Goal: Transaction & Acquisition: Purchase product/service

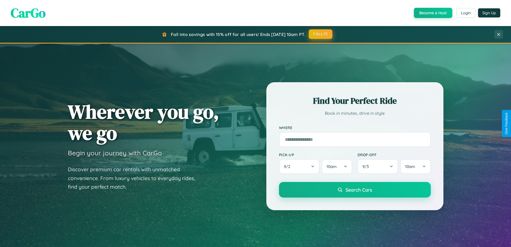
click at [321, 34] on button "FALL15" at bounding box center [321, 34] width 24 height 10
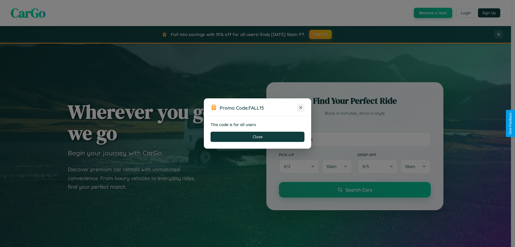
click at [301, 108] on icon at bounding box center [300, 107] width 5 height 5
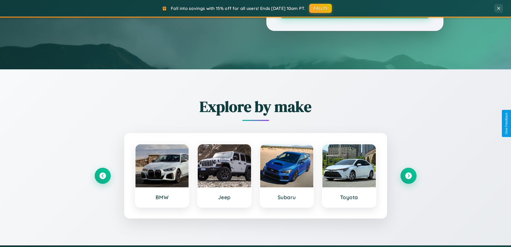
scroll to position [473, 0]
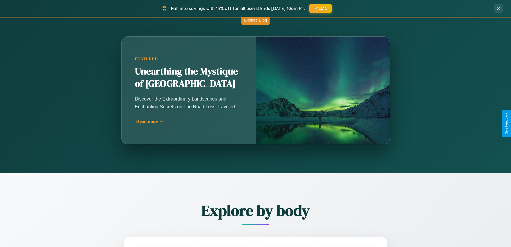
click at [189, 121] on div "Read more →" at bounding box center [189, 121] width 107 height 6
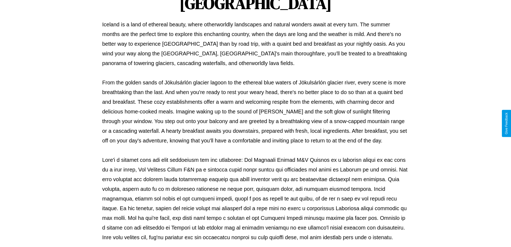
scroll to position [174, 0]
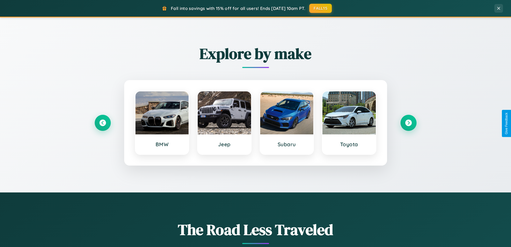
scroll to position [231, 0]
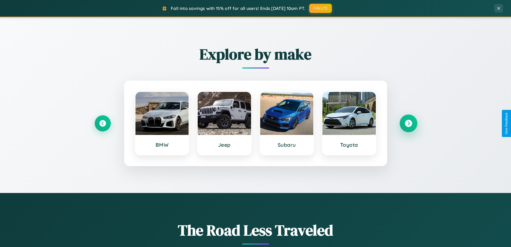
click at [408, 123] on icon at bounding box center [408, 123] width 7 height 7
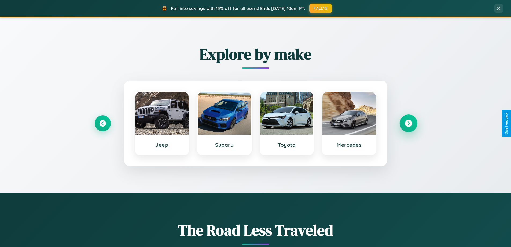
click at [408, 123] on icon at bounding box center [408, 123] width 7 height 7
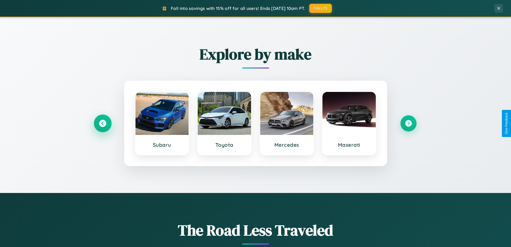
click at [103, 123] on icon at bounding box center [102, 123] width 7 height 7
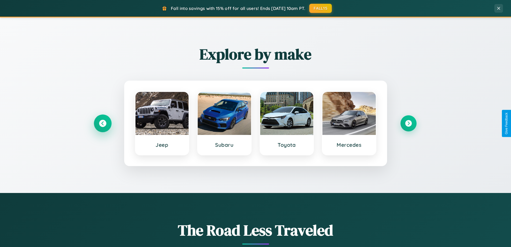
click at [103, 123] on icon at bounding box center [102, 123] width 7 height 7
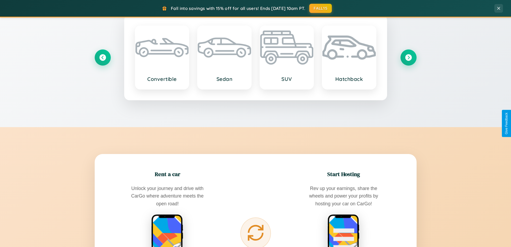
scroll to position [862, 0]
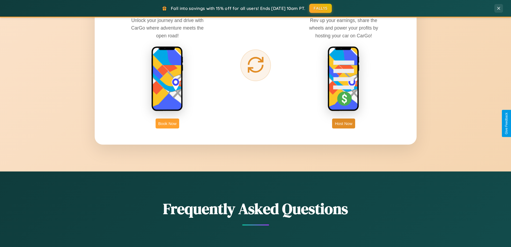
click at [167, 123] on button "Book Now" at bounding box center [168, 123] width 24 height 10
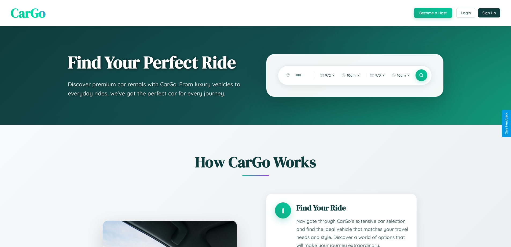
scroll to position [51, 0]
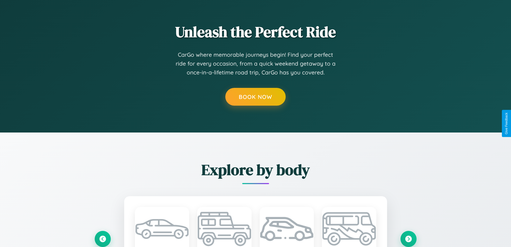
scroll to position [0, 0]
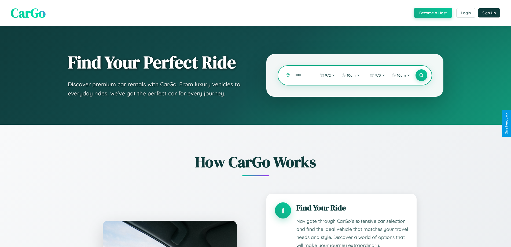
click at [301, 75] on input "text" at bounding box center [301, 75] width 17 height 9
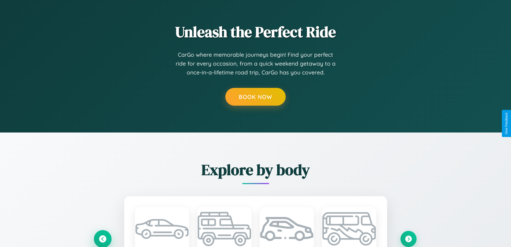
click at [103, 238] on icon at bounding box center [102, 238] width 7 height 7
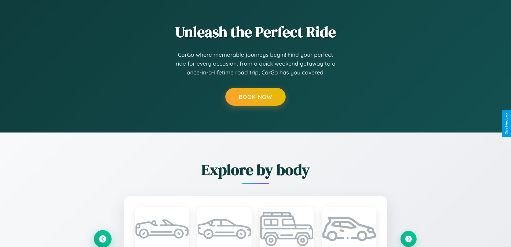
scroll to position [447, 0]
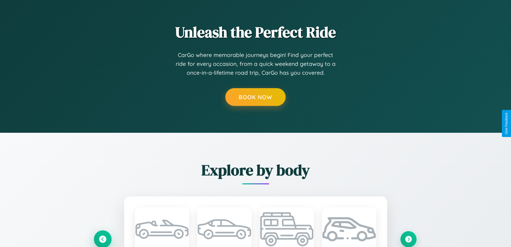
click at [103, 239] on icon at bounding box center [102, 238] width 7 height 7
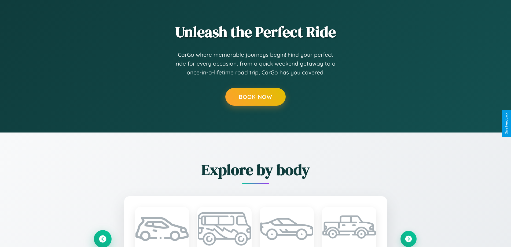
scroll to position [0, 0]
click at [103, 238] on icon at bounding box center [102, 238] width 7 height 7
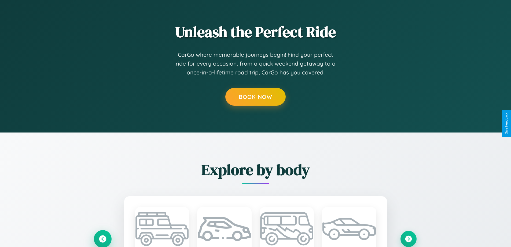
click at [103, 238] on icon at bounding box center [102, 238] width 9 height 9
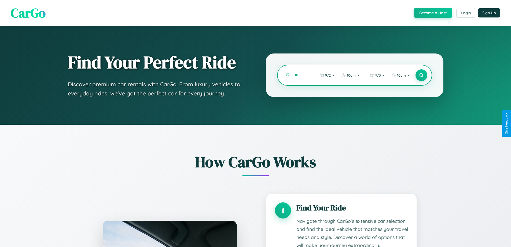
type input "*"
type input "******"
click at [421, 75] on icon at bounding box center [421, 75] width 5 height 5
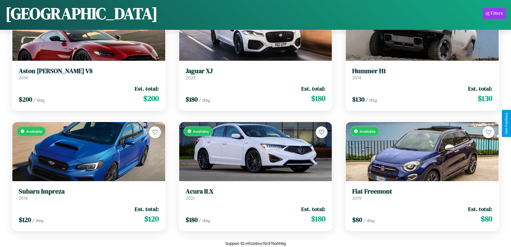
scroll to position [2599, 0]
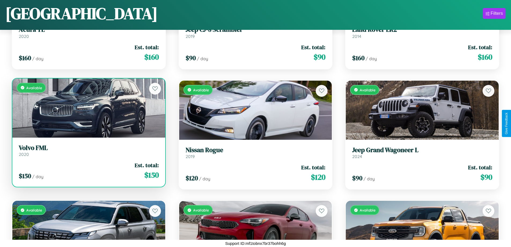
click at [88, 108] on div "Available" at bounding box center [88, 107] width 153 height 59
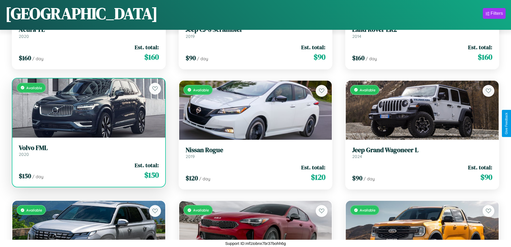
click at [88, 108] on div "Available" at bounding box center [88, 107] width 153 height 59
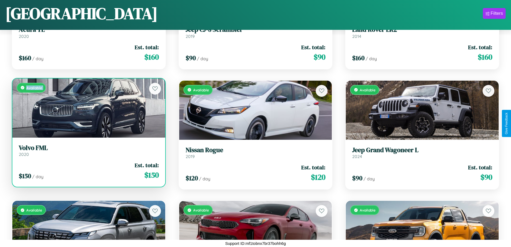
click at [88, 108] on div "Available" at bounding box center [88, 107] width 153 height 59
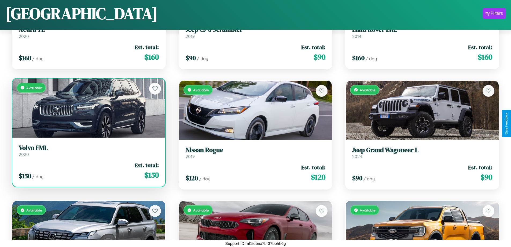
click at [88, 108] on div "Available" at bounding box center [88, 107] width 153 height 59
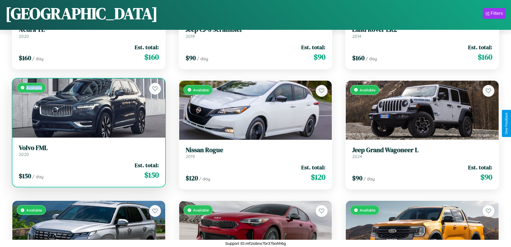
click at [88, 108] on div "Available" at bounding box center [88, 107] width 153 height 59
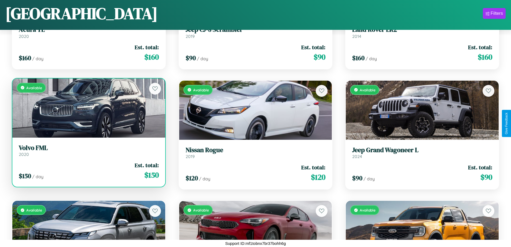
click at [88, 150] on h3 "Volvo FML" at bounding box center [89, 148] width 140 height 8
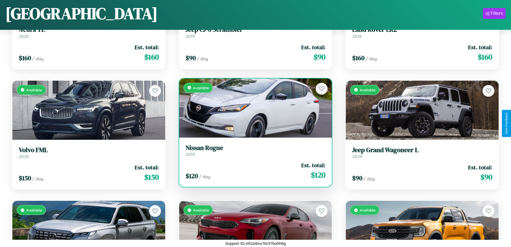
scroll to position [1037, 0]
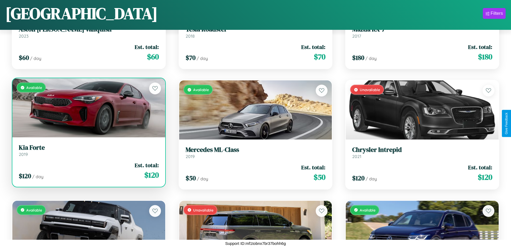
click at [88, 152] on link "Kia Forte 2019" at bounding box center [89, 150] width 140 height 13
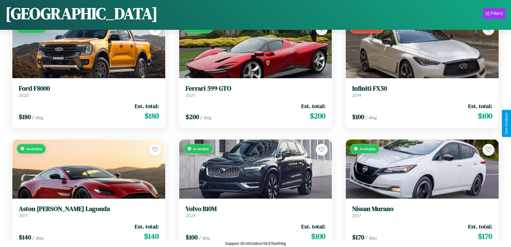
scroll to position [4041, 0]
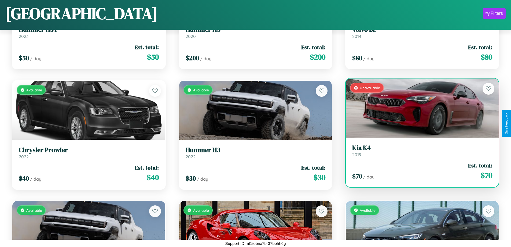
click at [419, 152] on link "Kia K4 2019" at bounding box center [422, 150] width 140 height 13
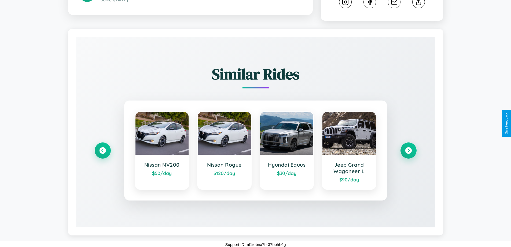
scroll to position [304, 0]
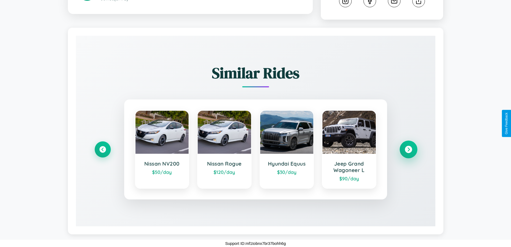
click at [408, 149] on icon at bounding box center [408, 149] width 7 height 7
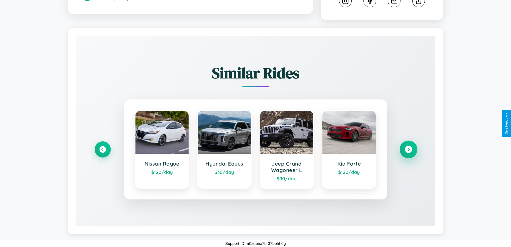
click at [408, 149] on icon at bounding box center [408, 149] width 7 height 7
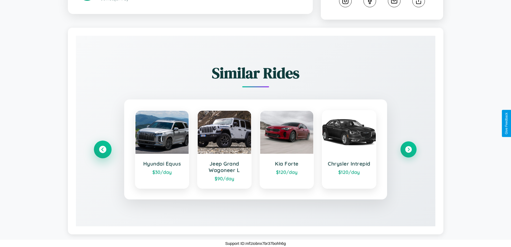
click at [103, 149] on icon at bounding box center [102, 149] width 7 height 7
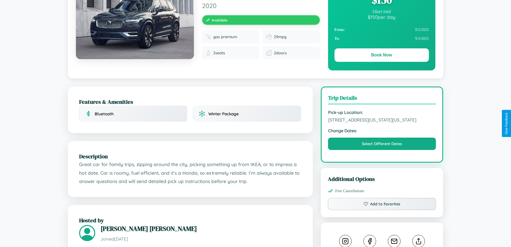
scroll to position [145, 0]
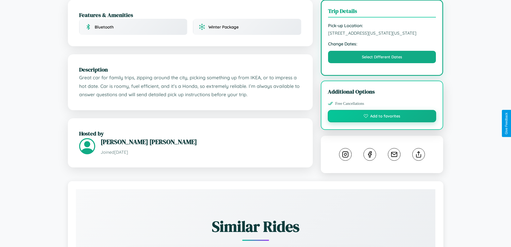
click at [382, 122] on button "Add to favorites" at bounding box center [382, 116] width 109 height 12
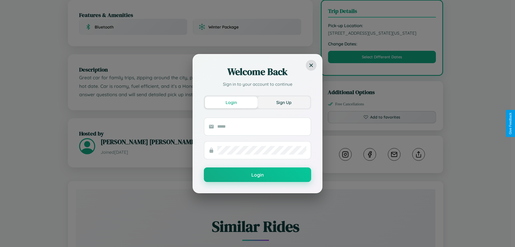
click at [284, 102] on button "Sign Up" at bounding box center [284, 102] width 53 height 12
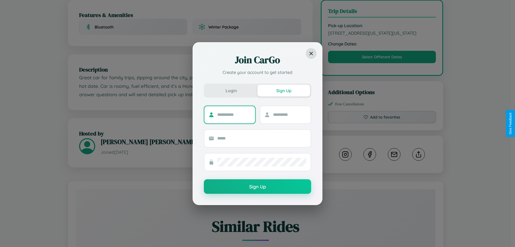
click at [234, 114] on input "text" at bounding box center [234, 114] width 34 height 9
type input "****"
click at [290, 114] on input "text" at bounding box center [290, 114] width 34 height 9
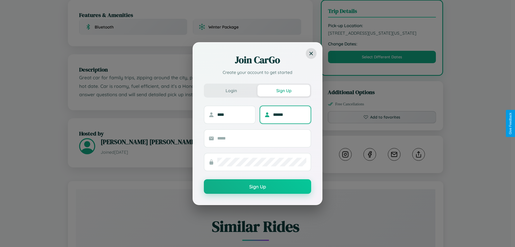
type input "******"
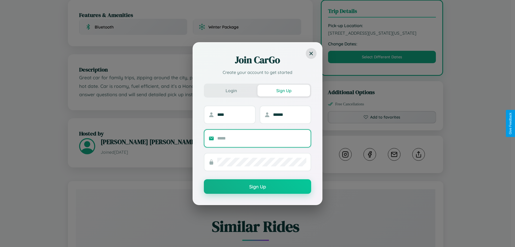
click at [262, 138] on input "text" at bounding box center [261, 138] width 89 height 9
type input "**********"
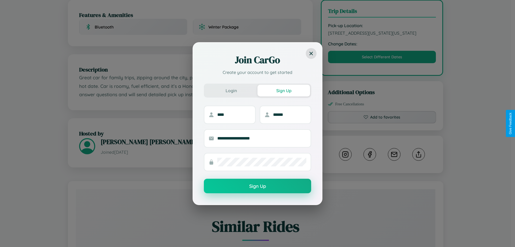
click at [258, 186] on button "Sign Up" at bounding box center [257, 185] width 107 height 14
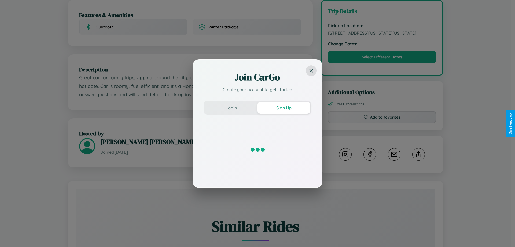
click at [382, 123] on div "Join CarGo Create your account to get started Login Sign Up" at bounding box center [257, 123] width 515 height 247
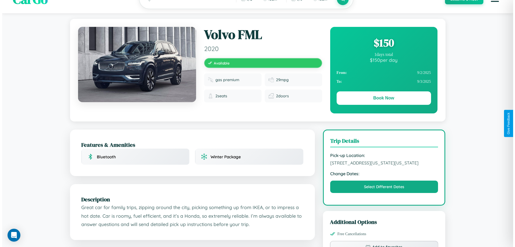
scroll to position [0, 0]
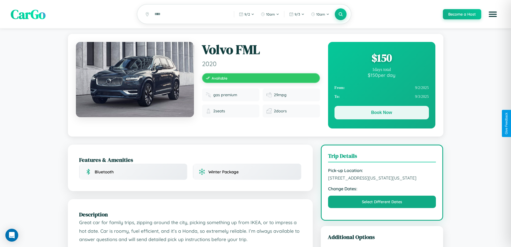
click at [382, 113] on button "Book Now" at bounding box center [382, 112] width 94 height 13
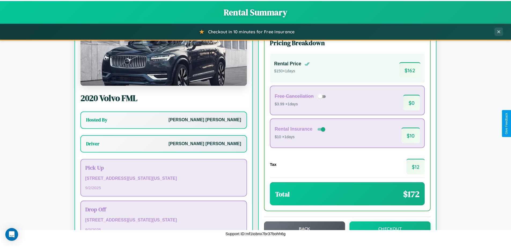
scroll to position [39, 0]
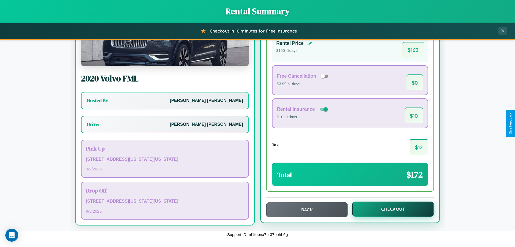
click at [390, 209] on button "Checkout" at bounding box center [393, 208] width 82 height 15
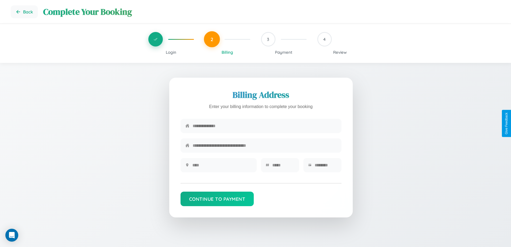
click at [265, 127] on input "text" at bounding box center [265, 125] width 144 height 13
type input "**********"
click at [222, 167] on input "text" at bounding box center [222, 164] width 60 height 13
type input "********"
click at [283, 167] on input "text" at bounding box center [283, 164] width 22 height 13
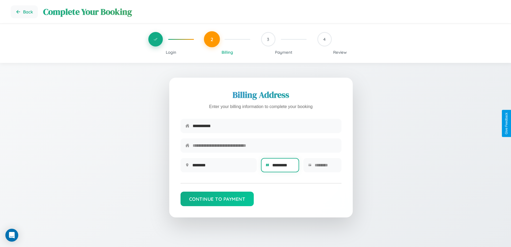
type input "*********"
click at [325, 167] on input "text" at bounding box center [326, 164] width 22 height 13
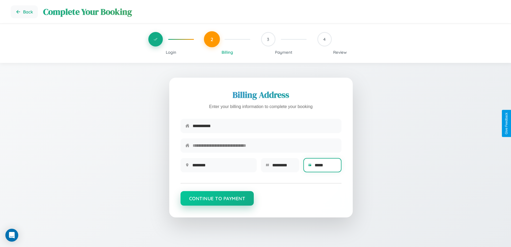
type input "*****"
click at [217, 201] on button "Continue to Payment" at bounding box center [218, 198] width 74 height 14
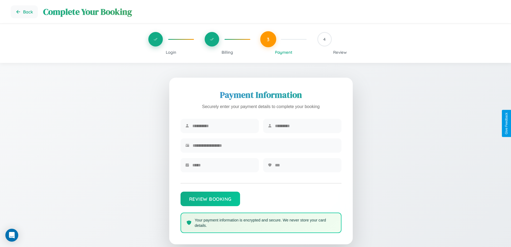
click at [223, 126] on input "text" at bounding box center [223, 125] width 62 height 13
type input "*****"
click at [306, 126] on input "text" at bounding box center [306, 125] width 62 height 13
type input "*****"
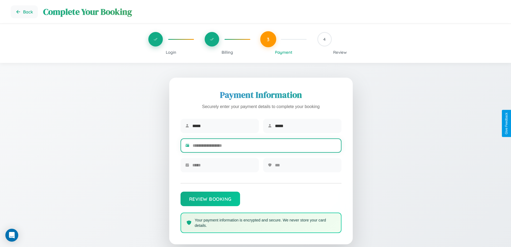
click at [265, 146] on input "text" at bounding box center [265, 145] width 144 height 13
type input "**********"
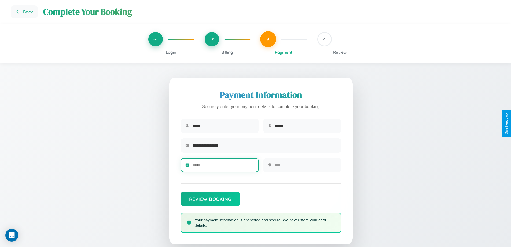
click at [223, 167] on input "text" at bounding box center [223, 164] width 62 height 13
type input "*****"
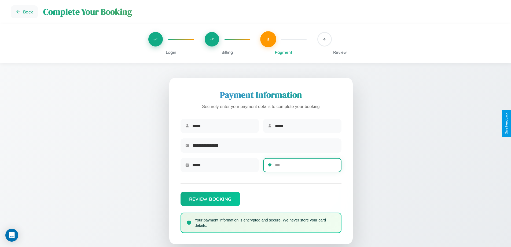
click at [306, 167] on input "text" at bounding box center [306, 164] width 62 height 13
type input "***"
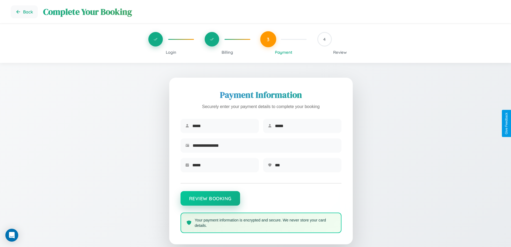
click at [210, 200] on button "Review Booking" at bounding box center [211, 198] width 60 height 14
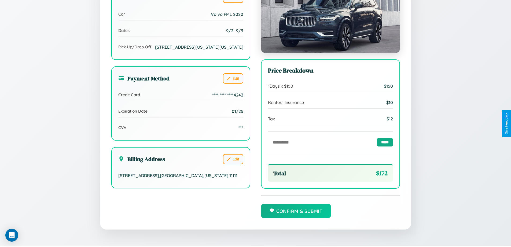
scroll to position [148, 0]
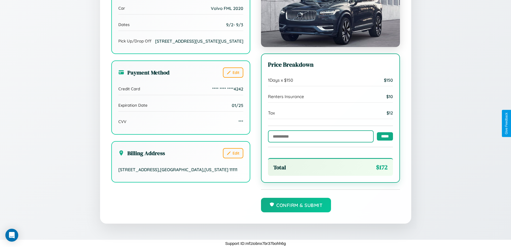
click at [319, 136] on input "text" at bounding box center [321, 136] width 106 height 12
type input "******"
click at [383, 136] on input "*****" at bounding box center [385, 136] width 16 height 8
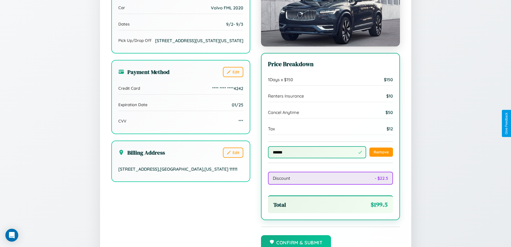
scroll to position [177, 0]
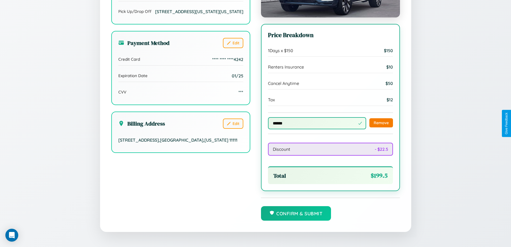
click at [381, 123] on button "Remove" at bounding box center [382, 122] width 24 height 9
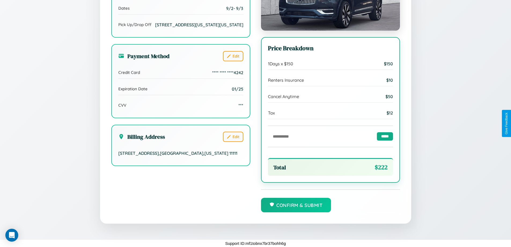
scroll to position [164, 0]
click at [296, 204] on button "Confirm & Submit" at bounding box center [296, 204] width 70 height 14
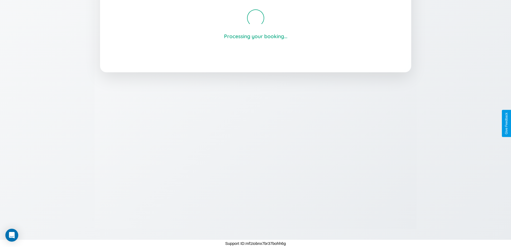
scroll to position [102, 0]
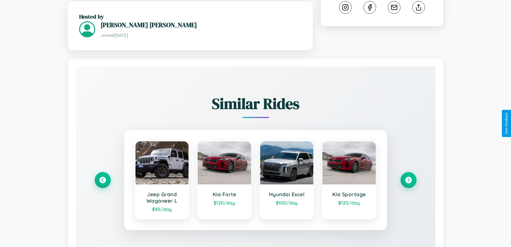
scroll to position [339, 0]
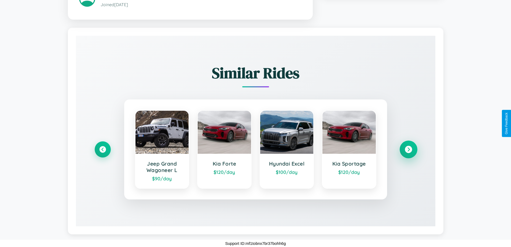
click at [408, 149] on icon at bounding box center [408, 149] width 7 height 7
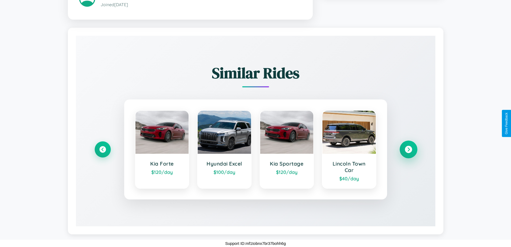
click at [408, 149] on icon at bounding box center [408, 149] width 7 height 7
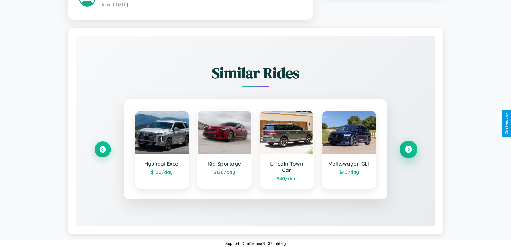
click at [408, 149] on icon at bounding box center [408, 149] width 7 height 7
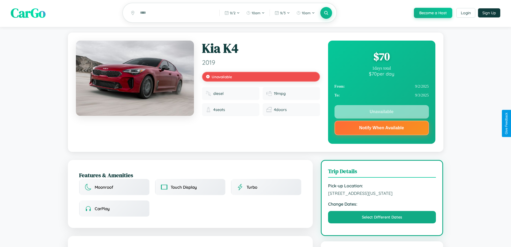
scroll to position [0, 0]
